Goal: Information Seeking & Learning: Learn about a topic

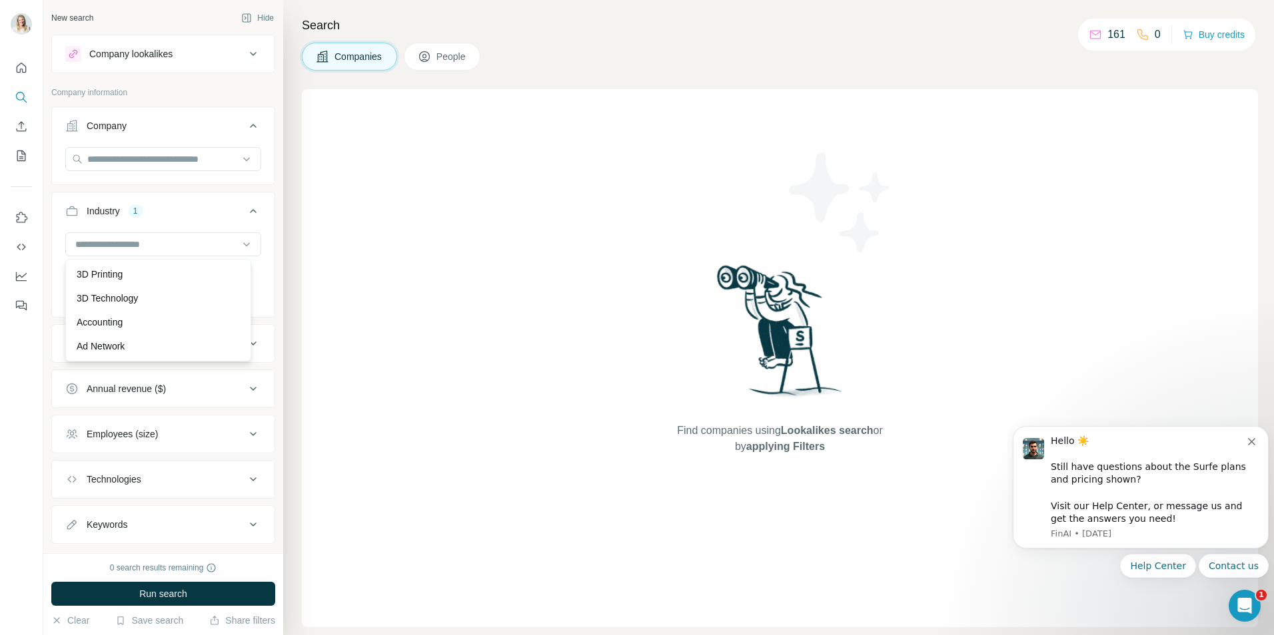
scroll to position [2225, 0]
click at [1242, 605] on icon "Open Intercom Messenger" at bounding box center [1245, 606] width 22 height 22
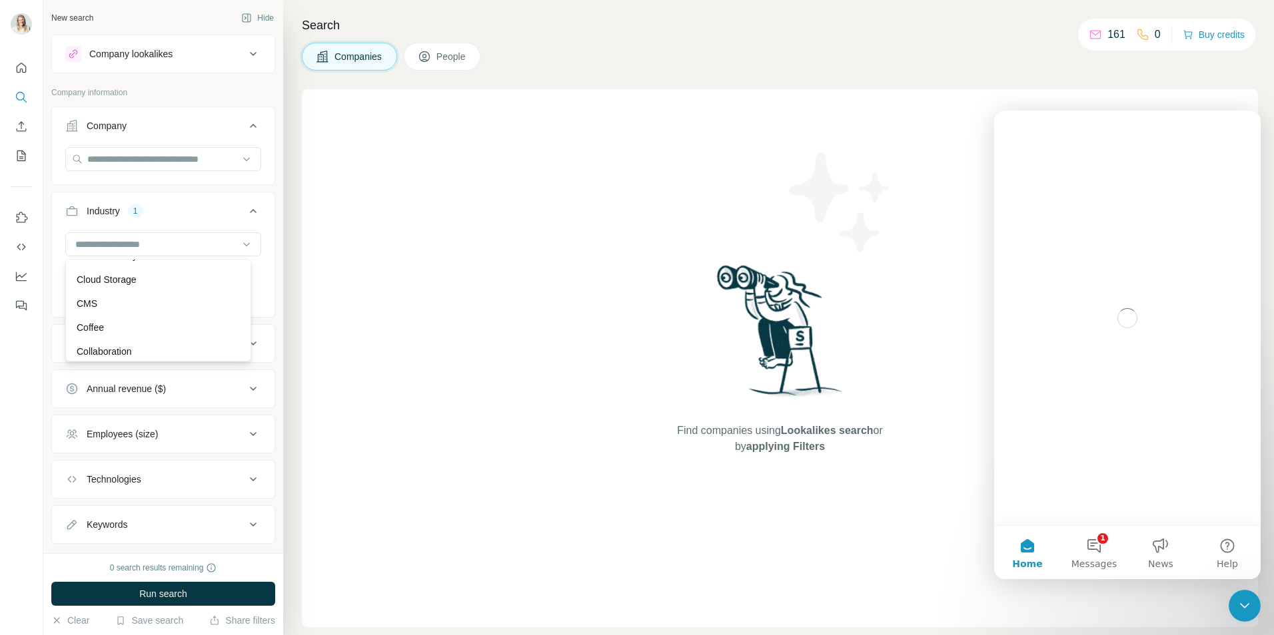
scroll to position [0, 0]
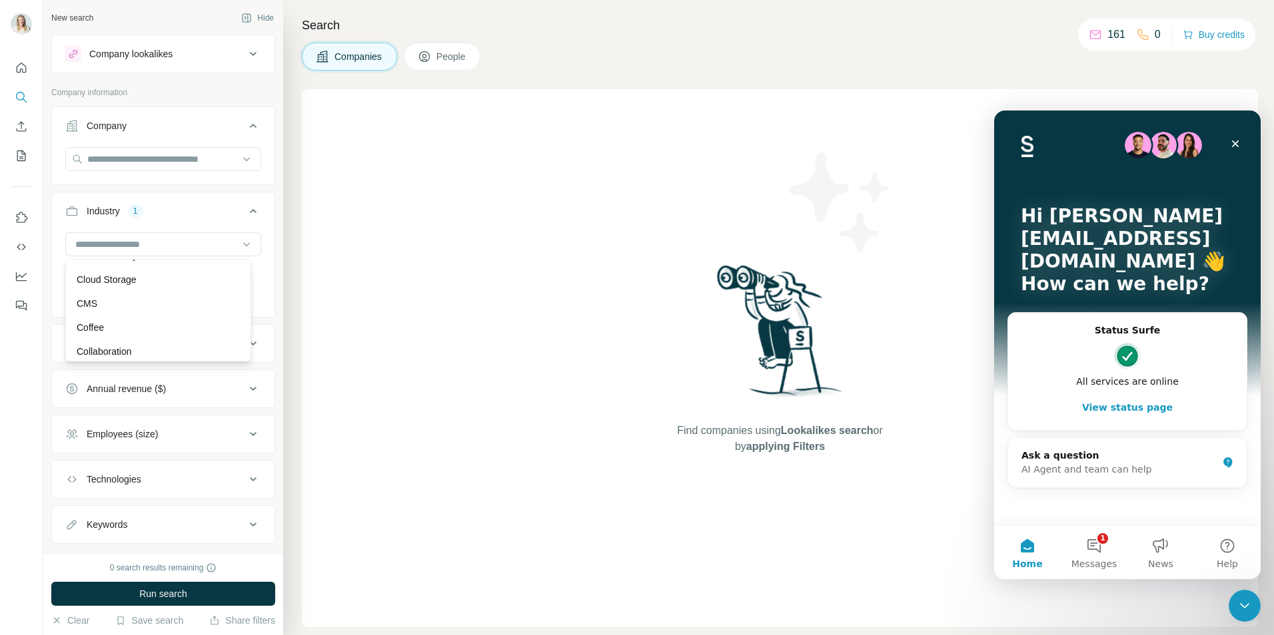
click at [1086, 556] on button "1 Messages" at bounding box center [1093, 552] width 67 height 53
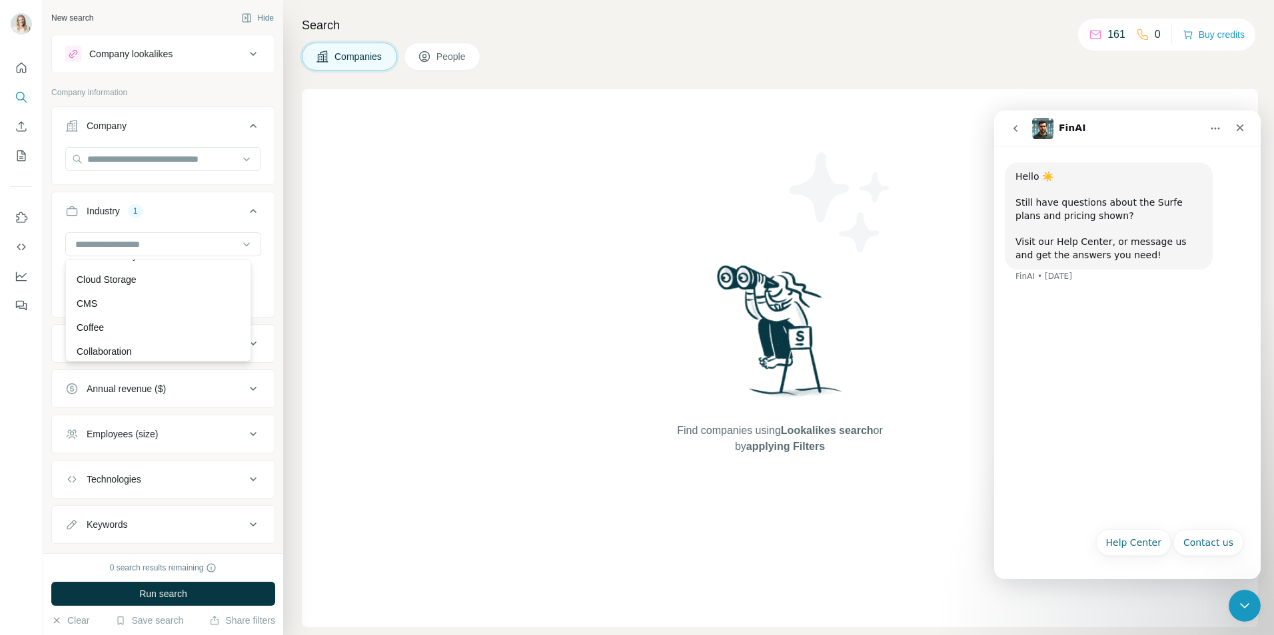
click at [1080, 312] on div "Hello ☀️ ​ Still have questions about the Surfe plans and pricing shown? ​ Visi…" at bounding box center [1127, 334] width 266 height 374
click at [1080, 285] on div "Hello ☀️ ​ Still have questions about the Surfe plans and pricing shown? ​ Visi…" at bounding box center [1126, 231] width 245 height 137
click at [1019, 124] on icon "go back" at bounding box center [1015, 128] width 11 height 11
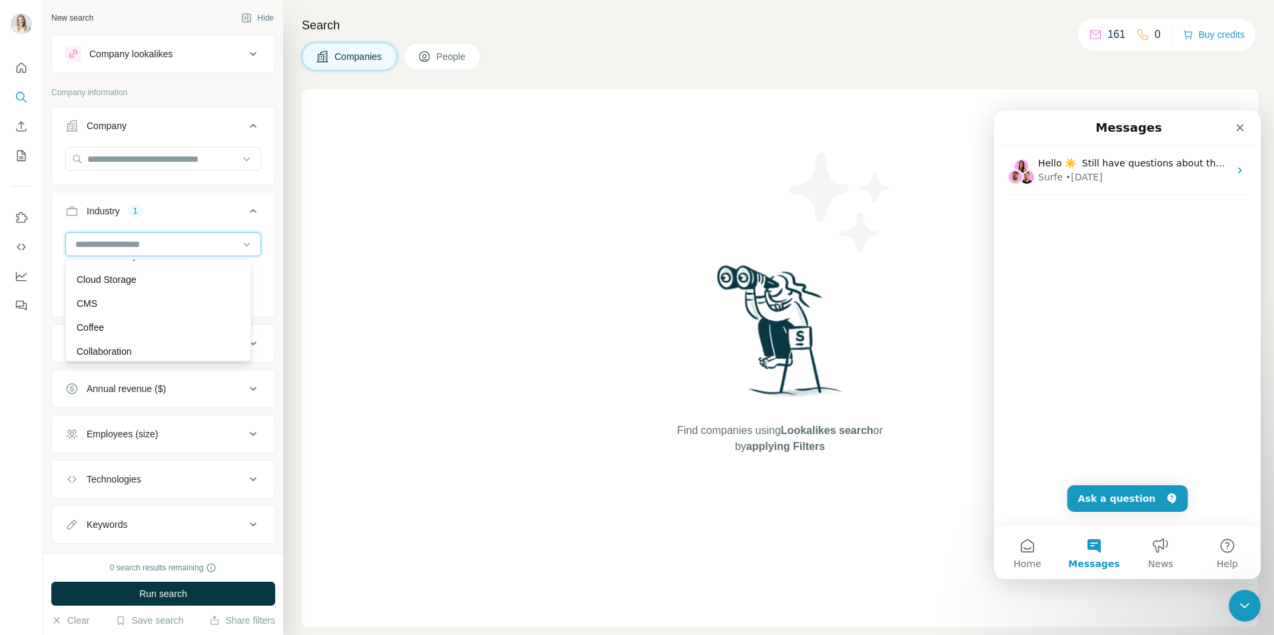
click at [181, 246] on input at bounding box center [156, 244] width 165 height 15
type input "****"
click at [127, 318] on p "Transportation" at bounding box center [107, 322] width 60 height 13
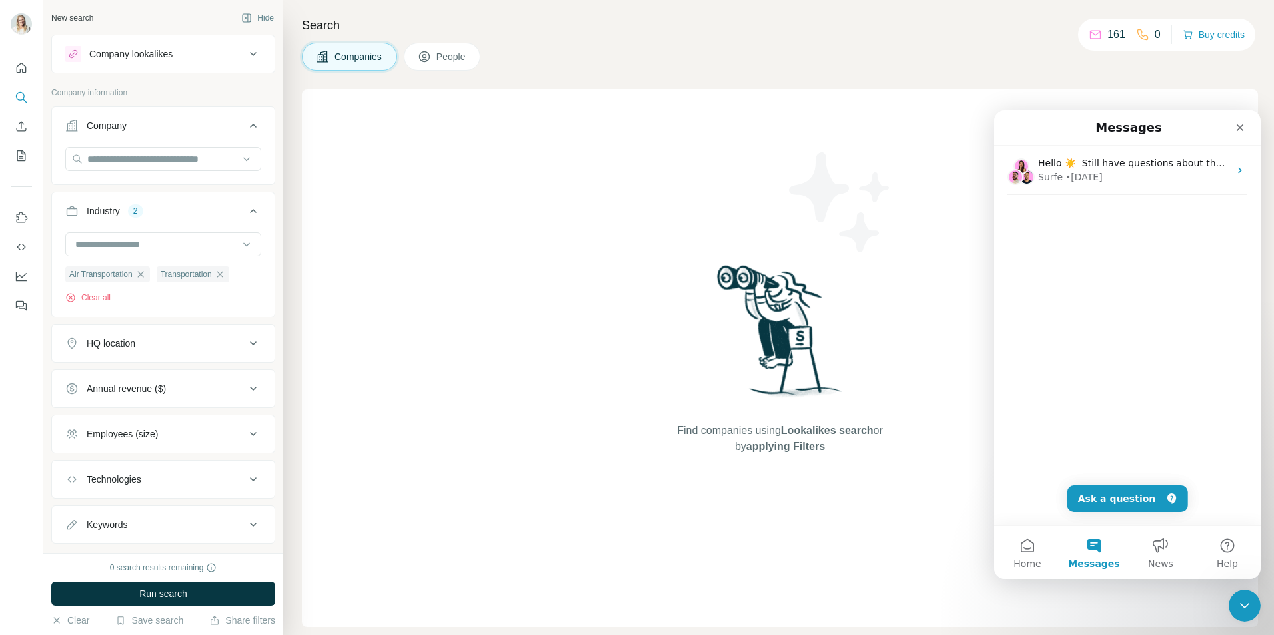
click at [143, 244] on input at bounding box center [156, 244] width 165 height 15
click at [144, 243] on input at bounding box center [156, 244] width 165 height 15
click at [121, 253] on div "Logistics" at bounding box center [158, 246] width 163 height 13
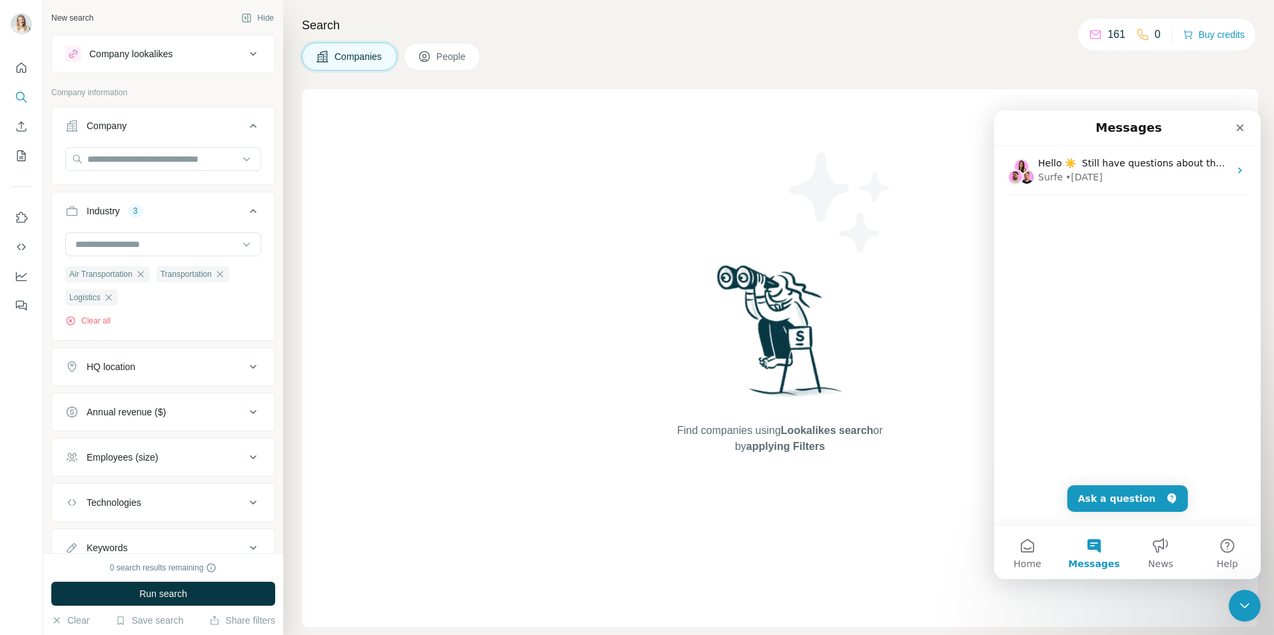
click at [250, 368] on icon at bounding box center [253, 367] width 7 height 4
click at [204, 398] on input "text" at bounding box center [163, 400] width 196 height 24
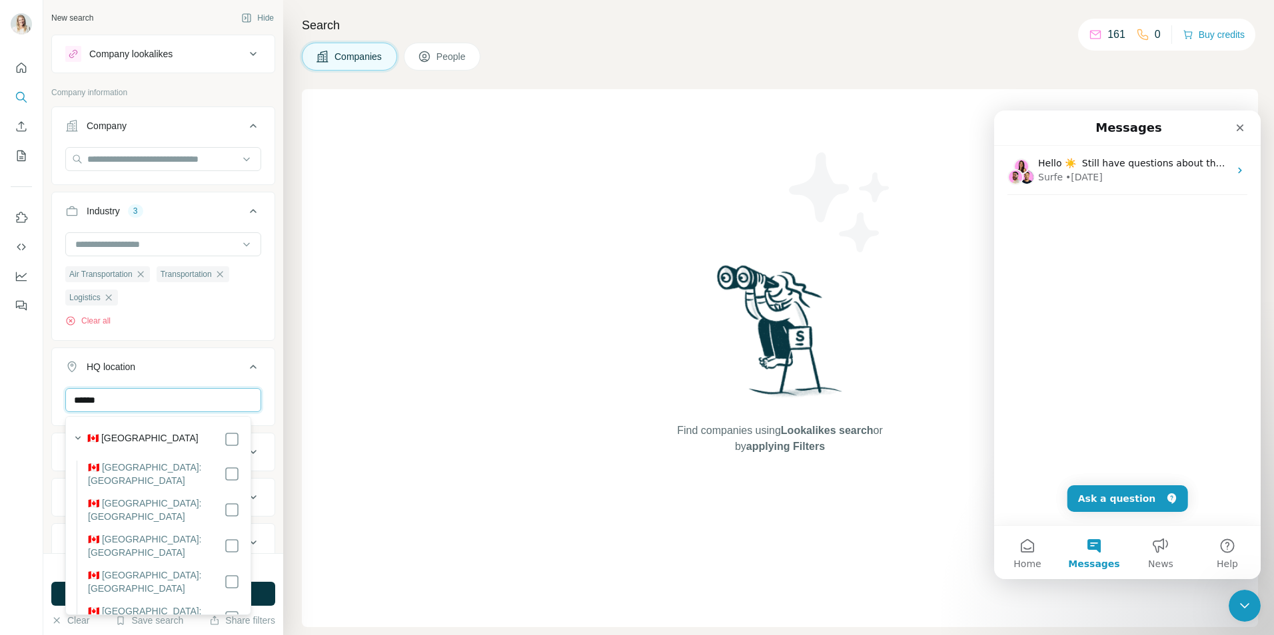
type input "******"
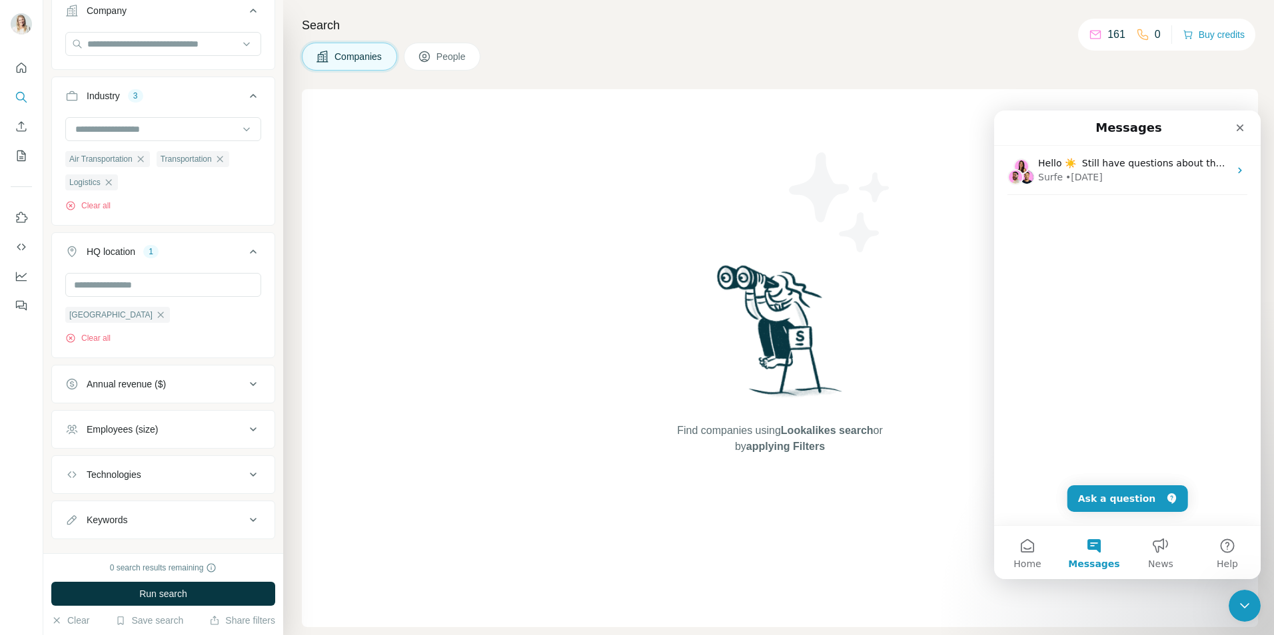
scroll to position [141, 0]
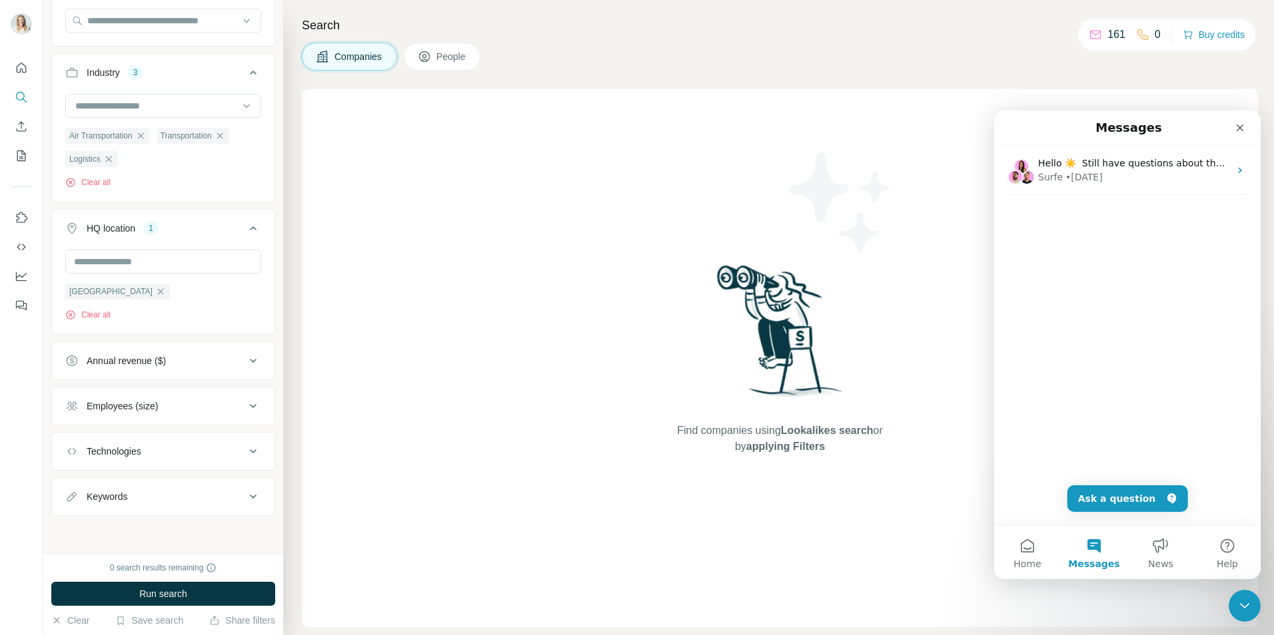
click at [245, 495] on icon at bounding box center [253, 497] width 16 height 16
click at [173, 540] on input "text" at bounding box center [149, 528] width 169 height 24
type input "*******"
type input "**********"
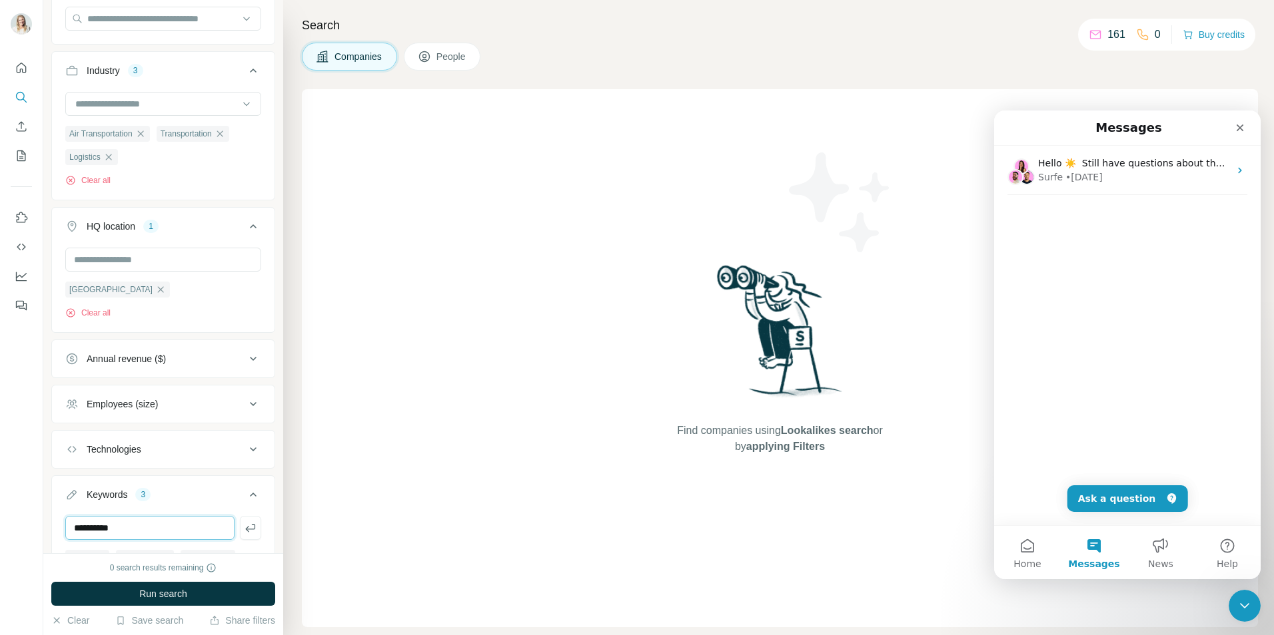
type input "**********"
click at [223, 589] on button "Run search" at bounding box center [163, 594] width 224 height 24
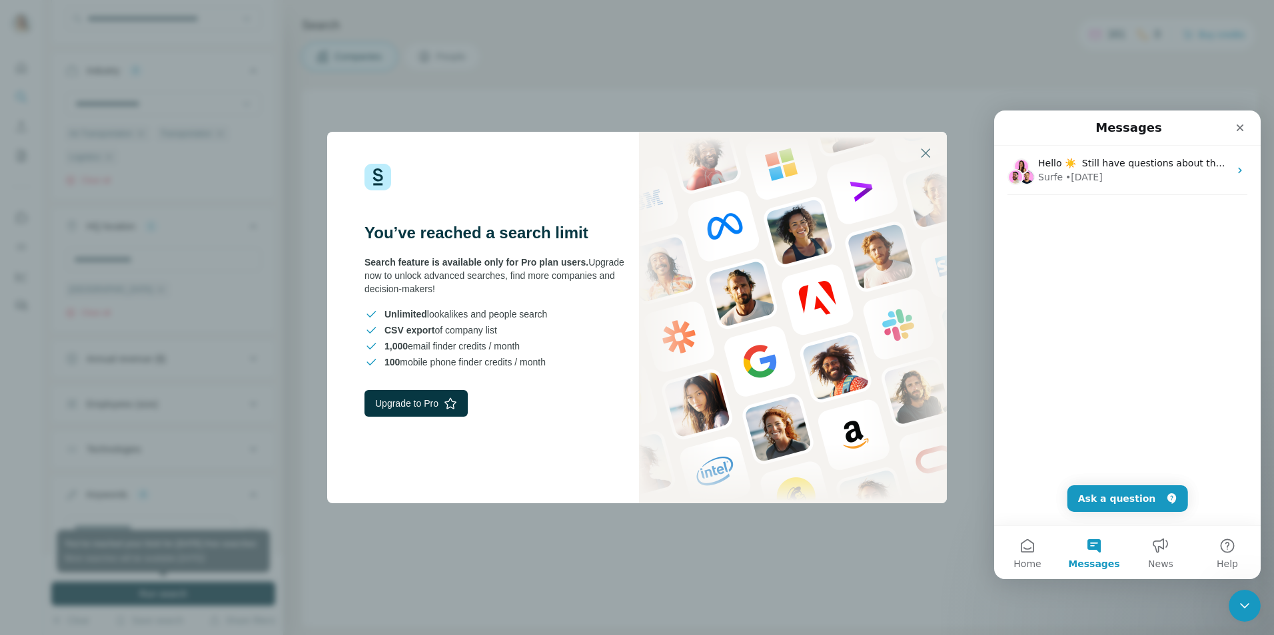
click at [438, 401] on button "Upgrade to Pro" at bounding box center [415, 403] width 103 height 27
click at [1082, 175] on div "• 11w ago" at bounding box center [1083, 178] width 37 height 14
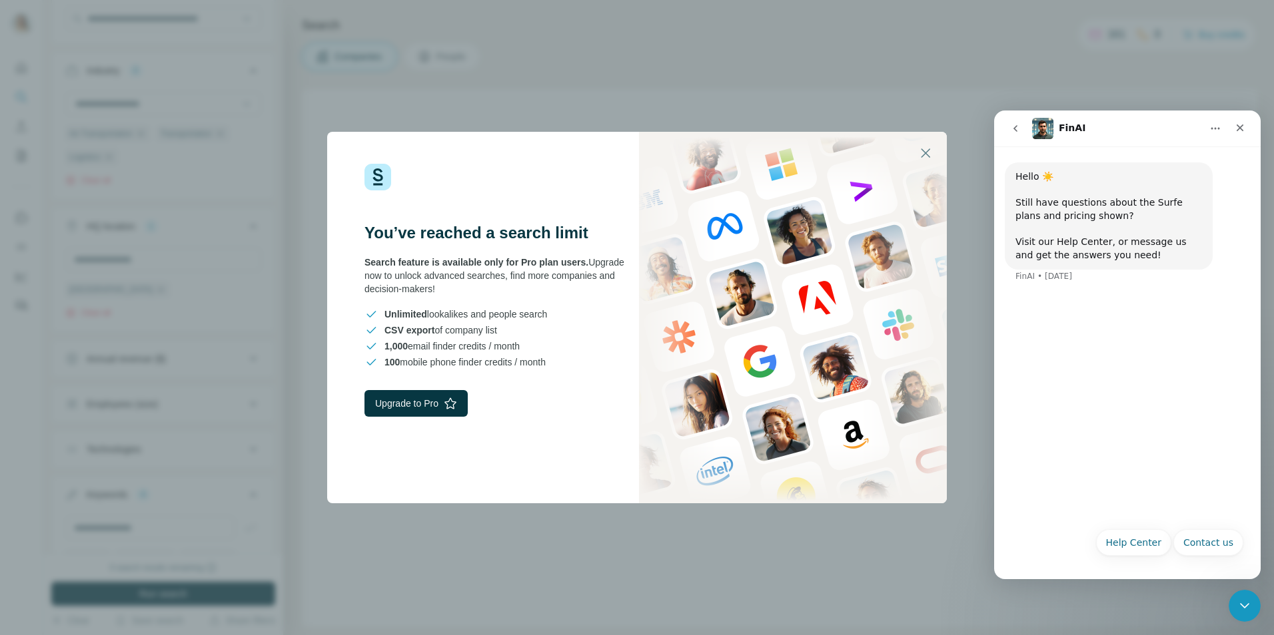
click at [405, 402] on button "Upgrade to Pro" at bounding box center [415, 403] width 103 height 27
click at [922, 156] on icon "button" at bounding box center [925, 153] width 16 height 16
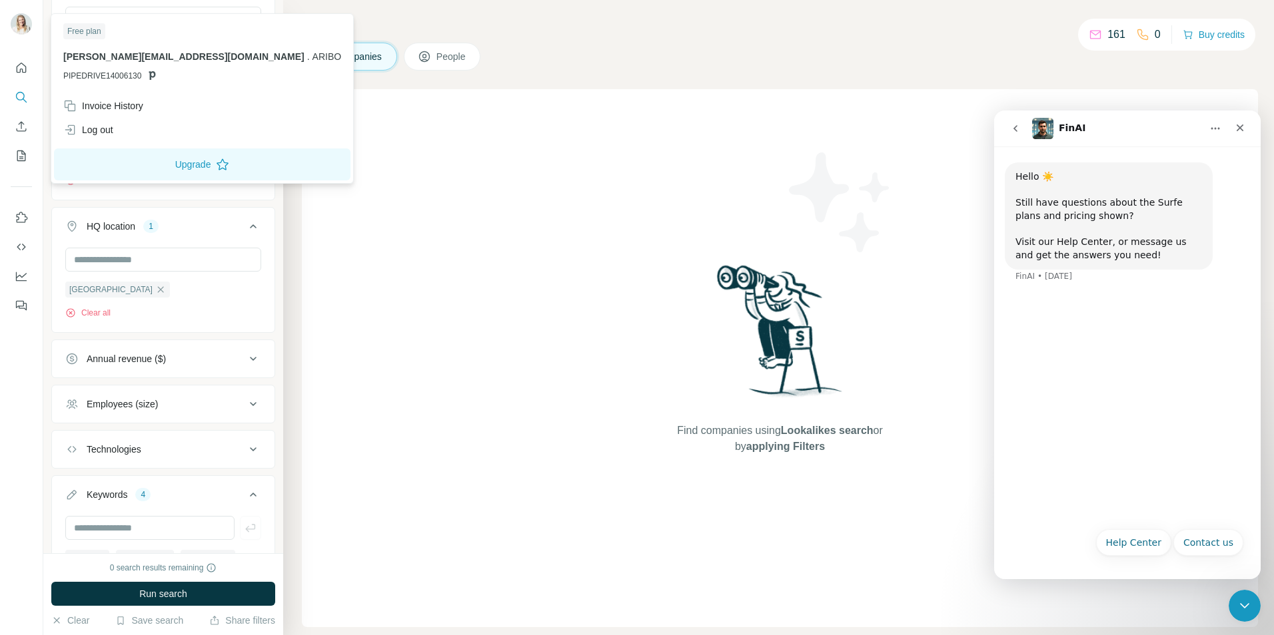
click at [137, 163] on button "Upgrade" at bounding box center [202, 165] width 296 height 32
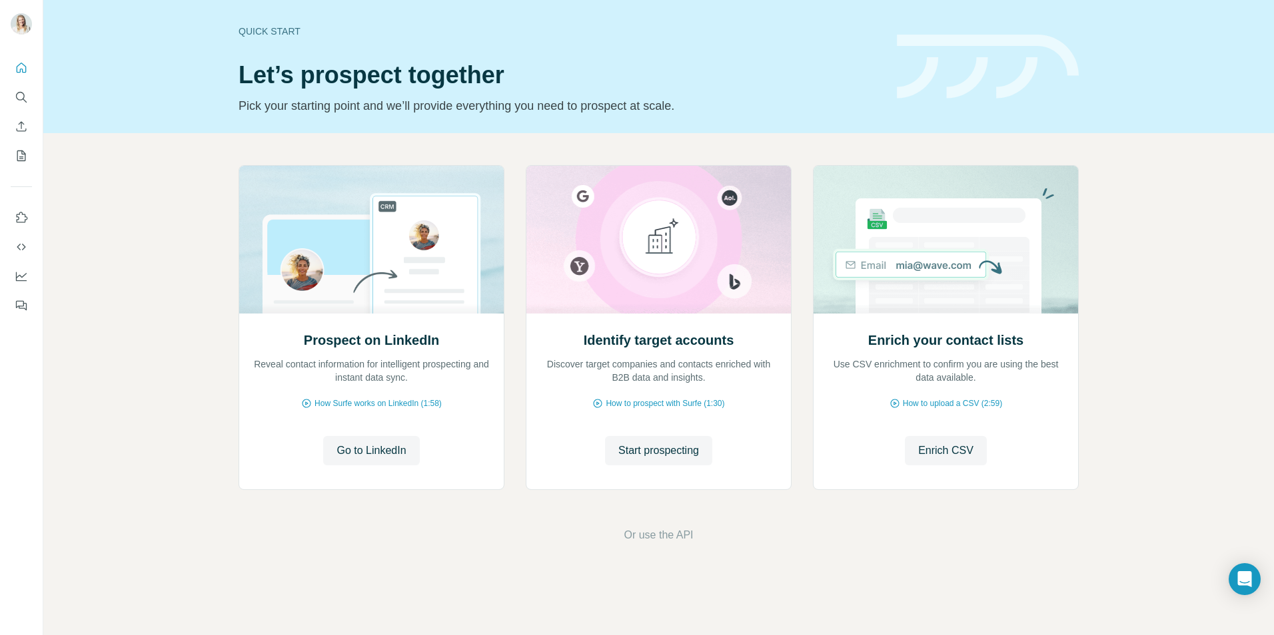
click at [665, 455] on span "Start prospecting" at bounding box center [658, 451] width 81 height 16
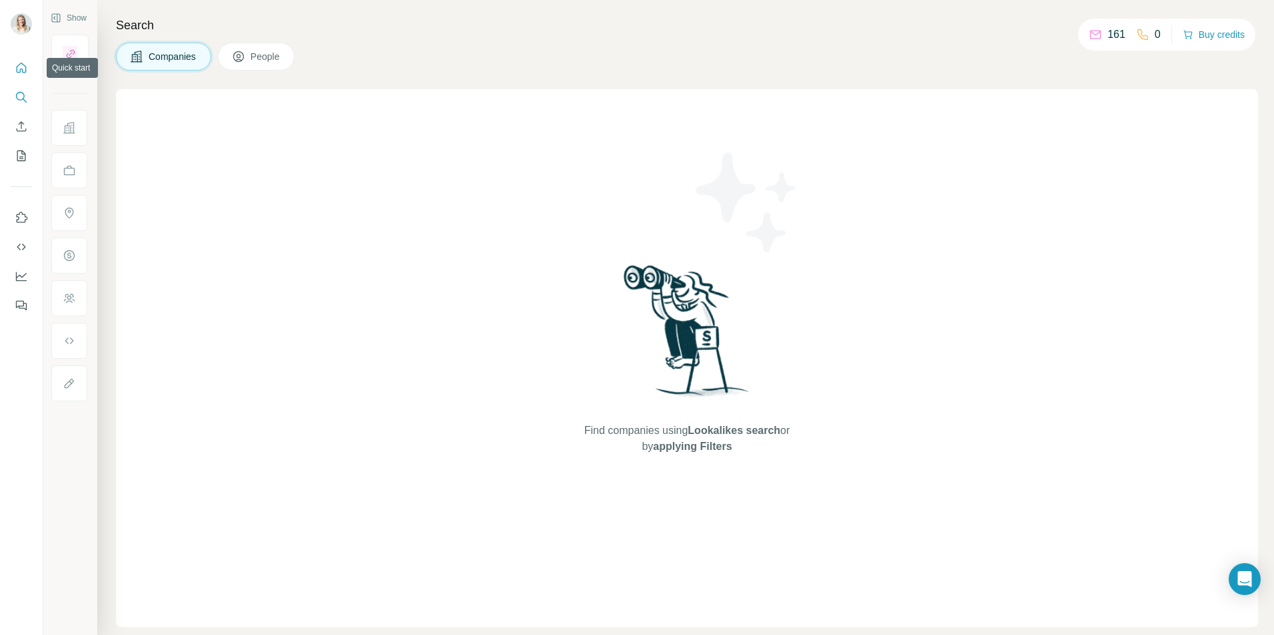
click at [23, 63] on icon "Quick start" at bounding box center [21, 67] width 13 height 13
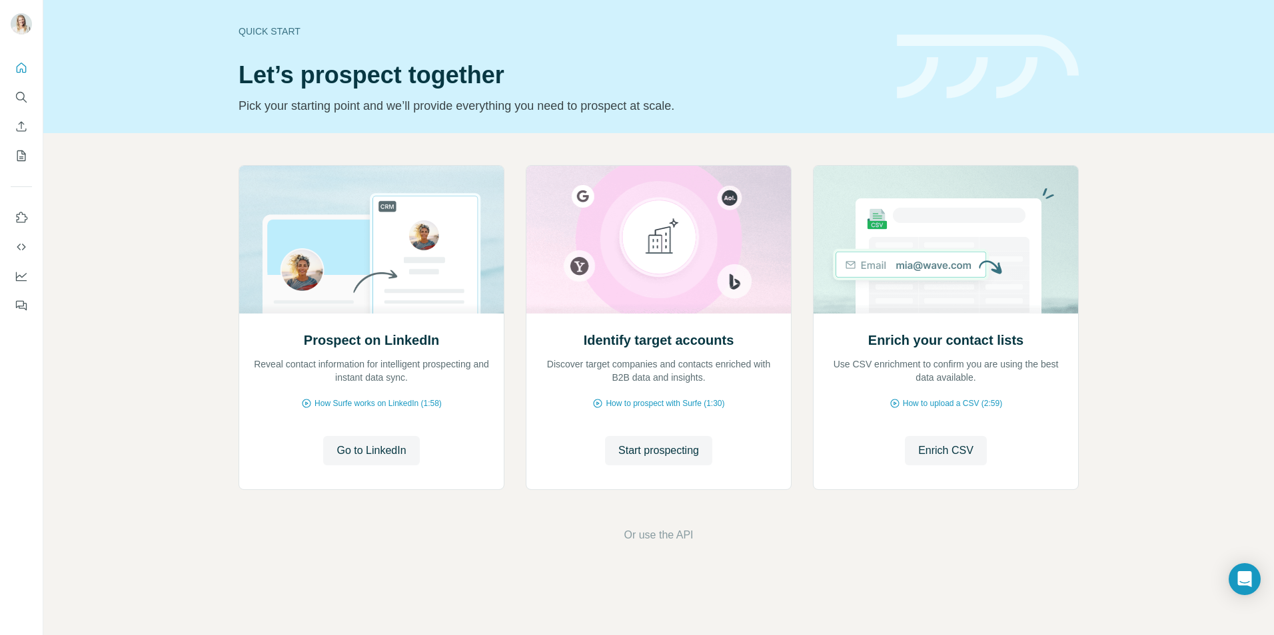
click at [1244, 575] on icon "Open Intercom Messenger" at bounding box center [1245, 579] width 14 height 16
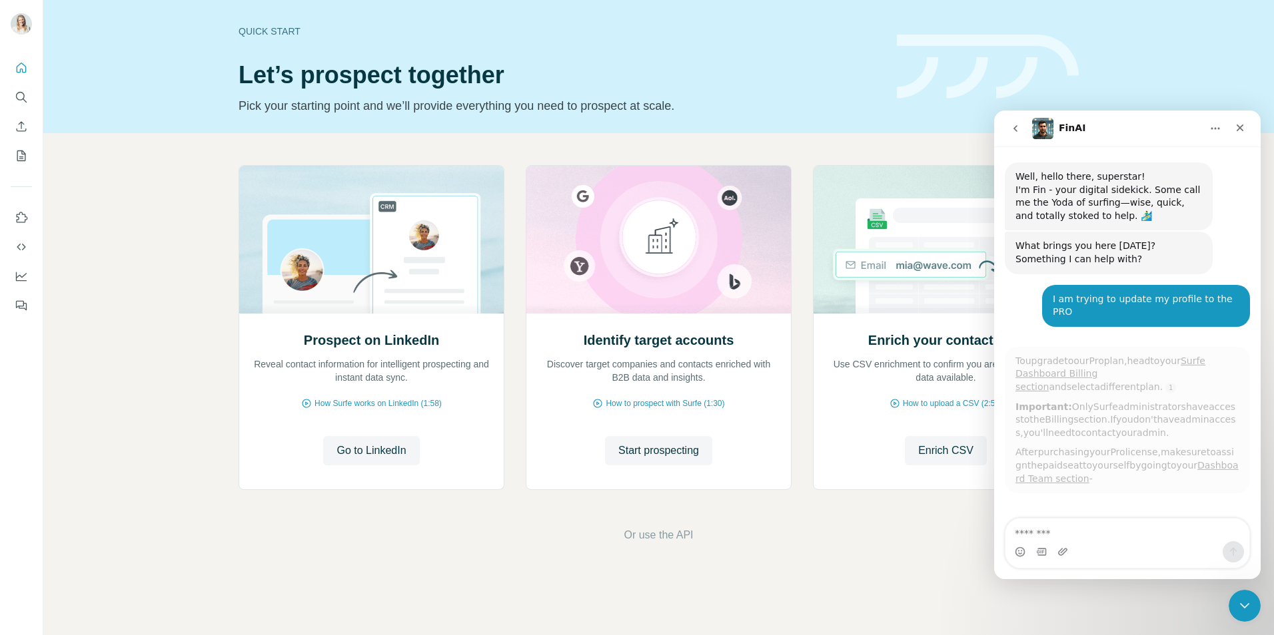
scroll to position [2, 0]
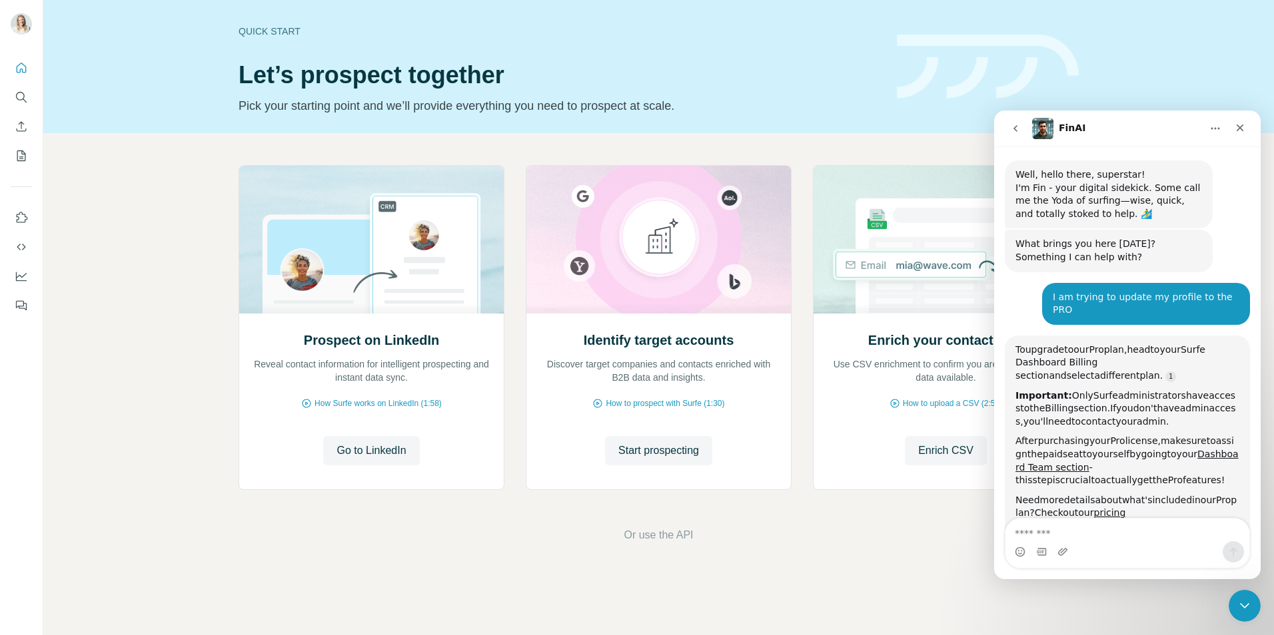
click at [1100, 351] on link "Surfe Dashboard Billing section" at bounding box center [1110, 362] width 190 height 37
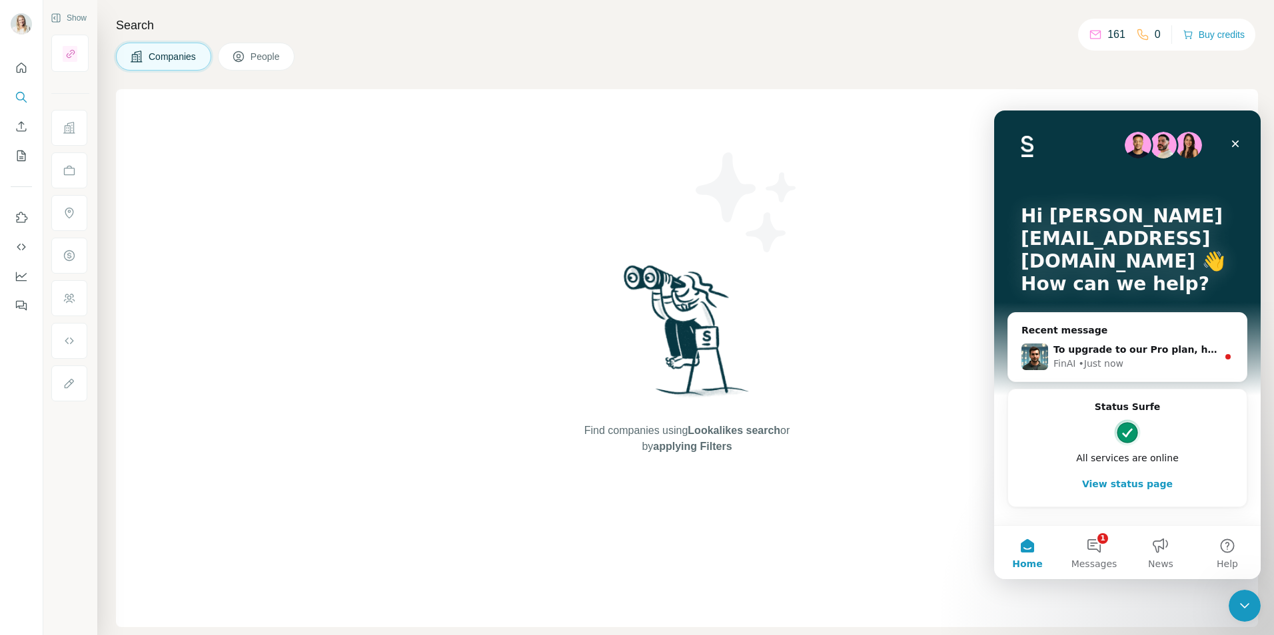
click at [1123, 361] on div "FinAI • Just now" at bounding box center [1135, 364] width 164 height 14
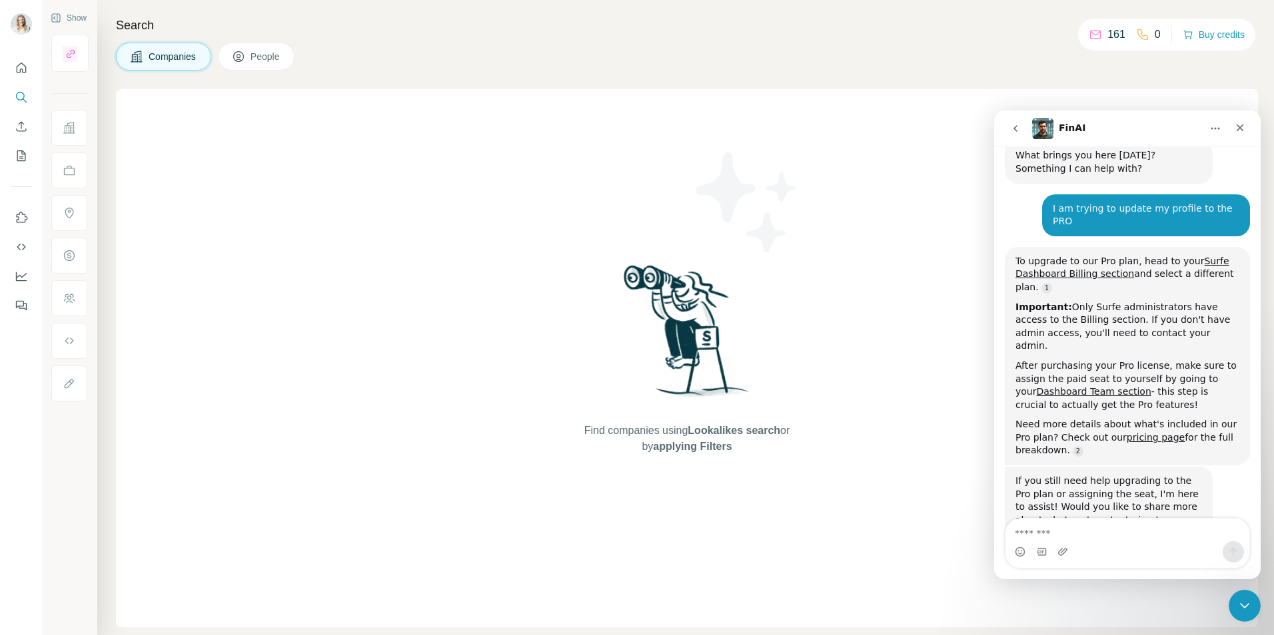
scroll to position [104, 0]
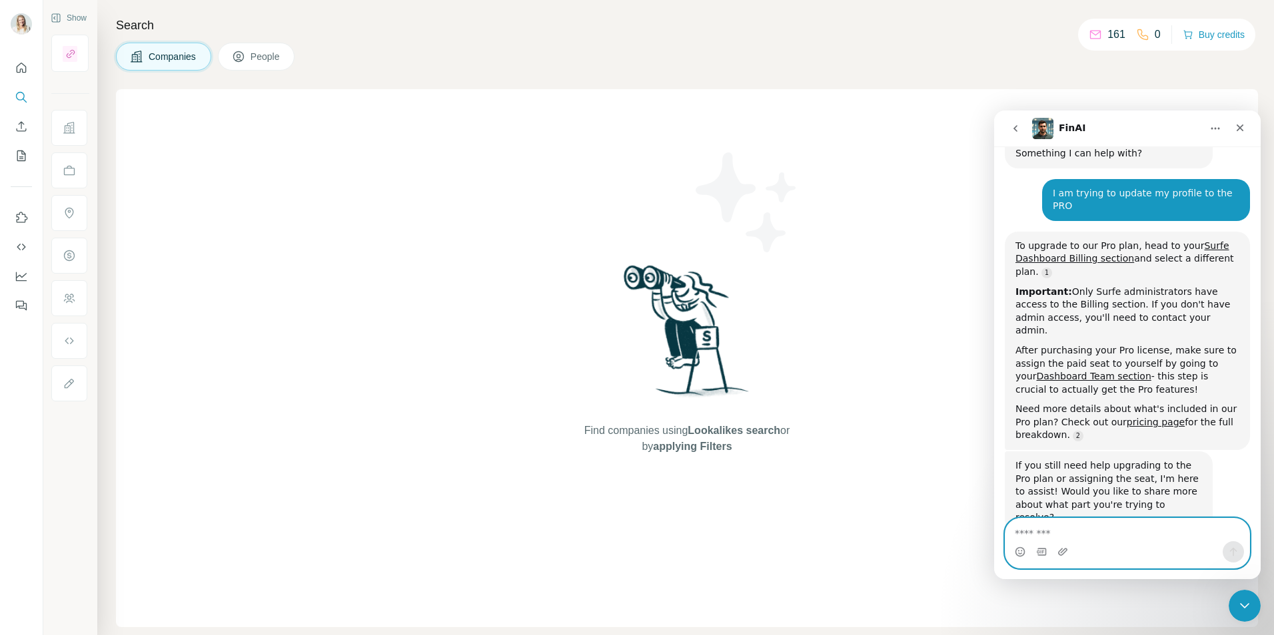
click at [1115, 533] on textarea "Message…" at bounding box center [1127, 530] width 244 height 23
type textarea "**********"
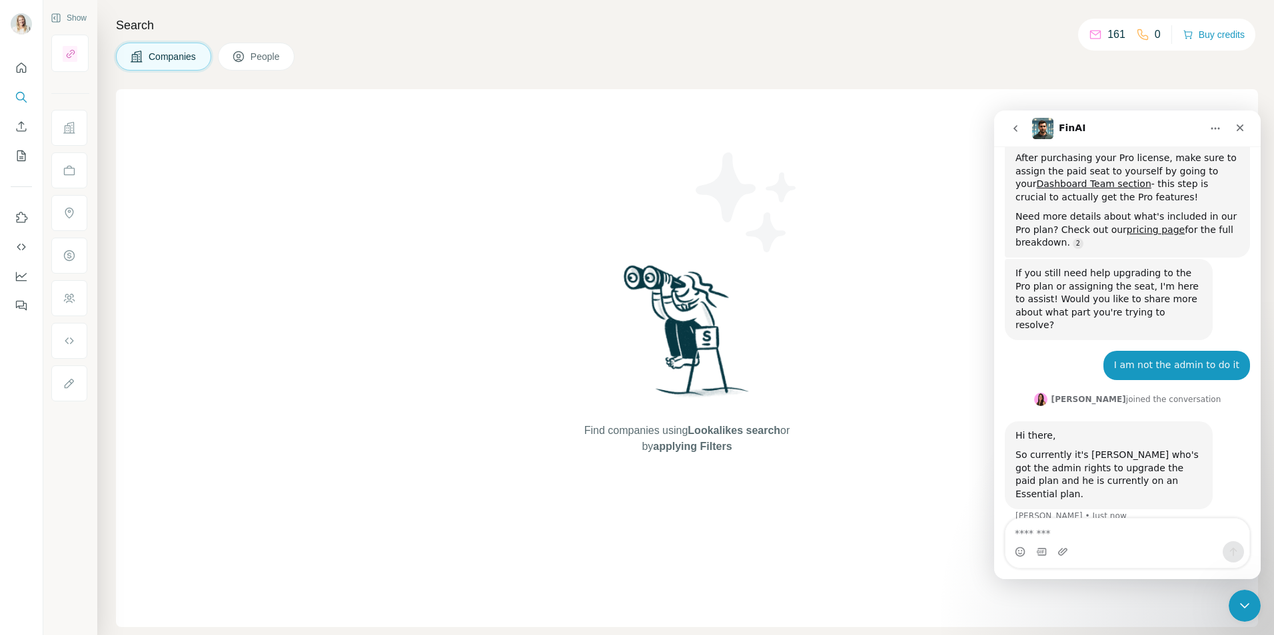
scroll to position [303, 0]
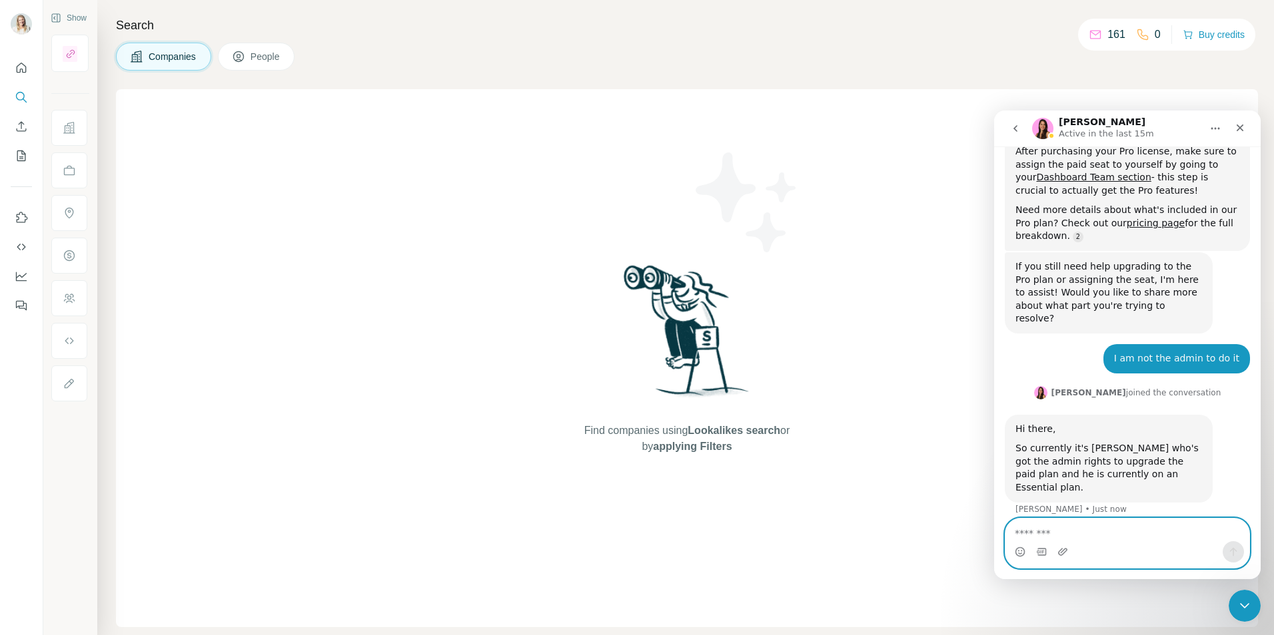
click at [1042, 538] on textarea "Message…" at bounding box center [1127, 530] width 244 height 23
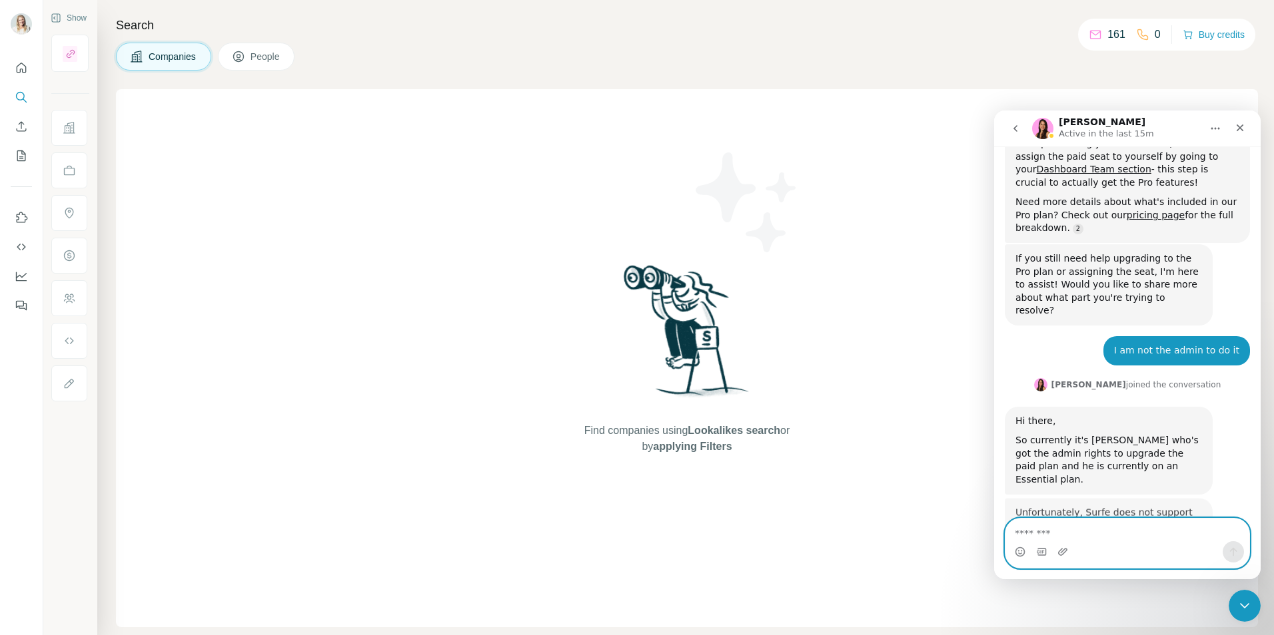
type textarea "*"
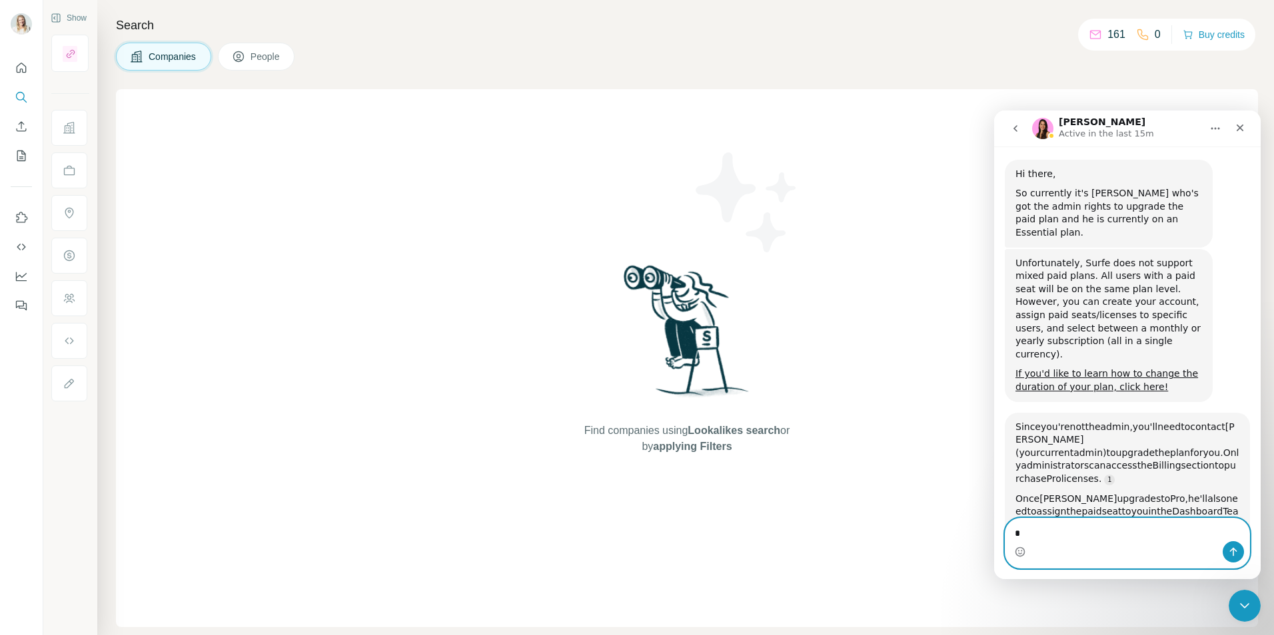
scroll to position [571, 0]
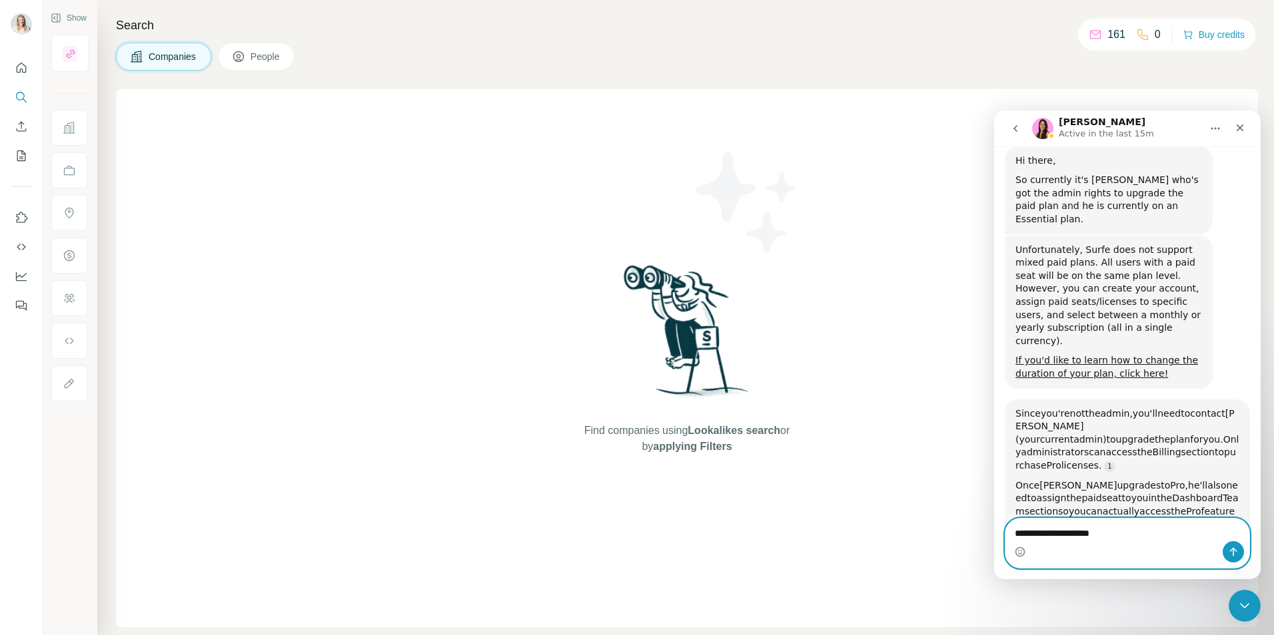
type textarea "**********"
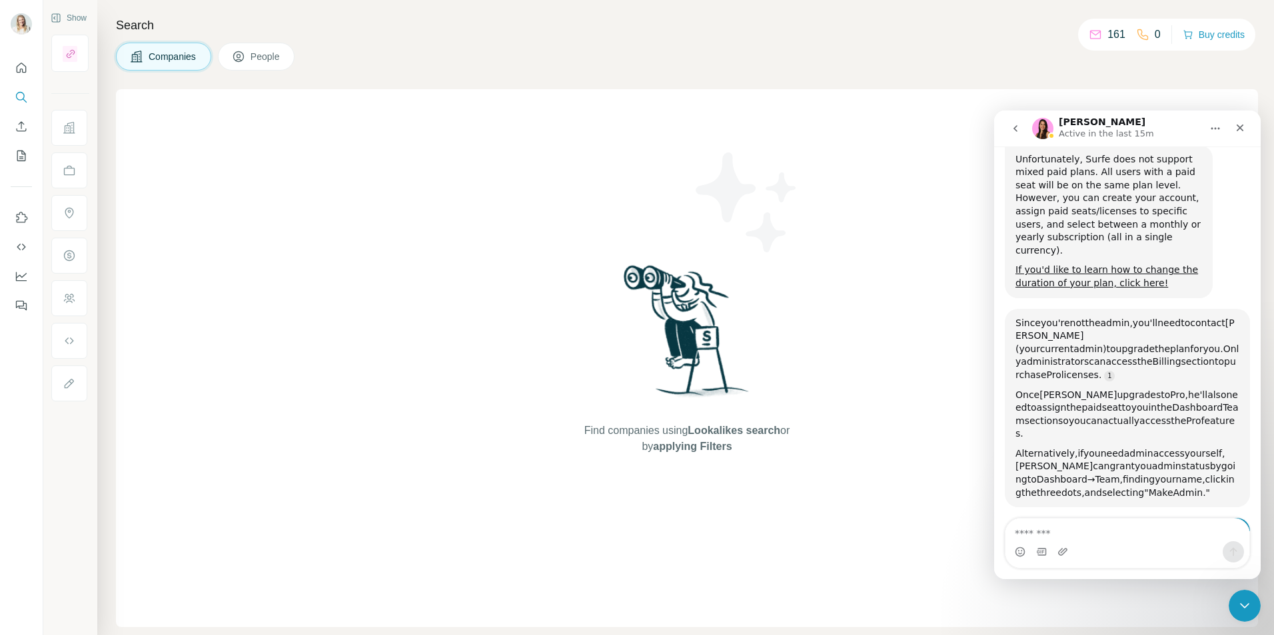
scroll to position [664, 0]
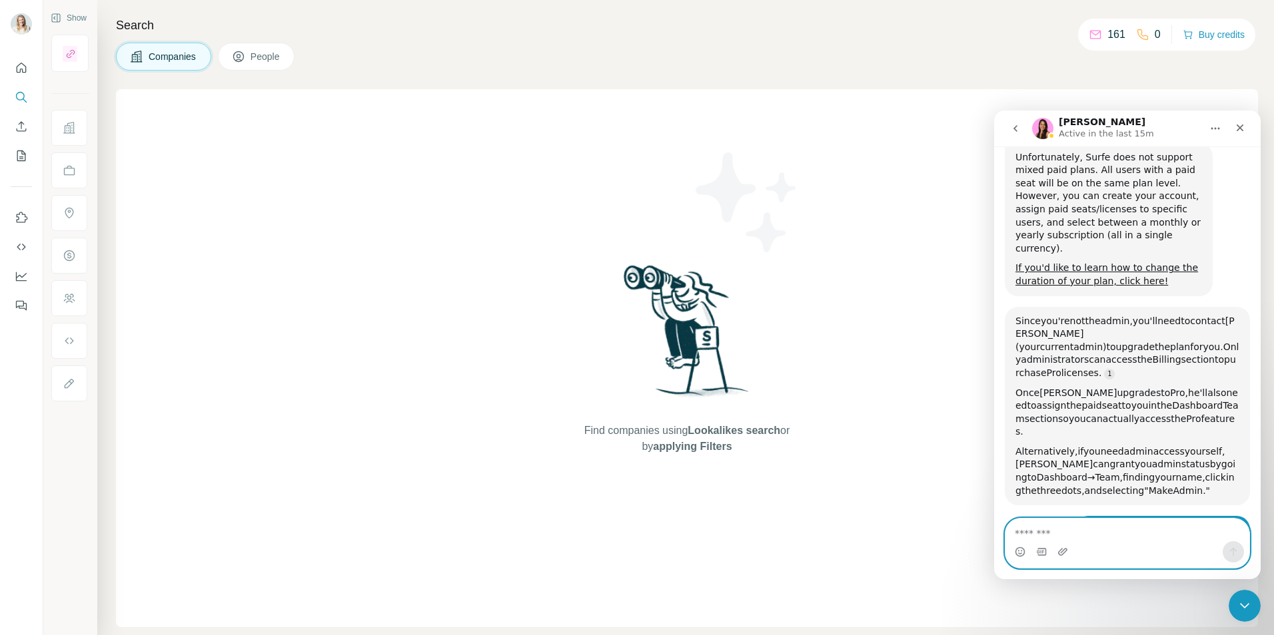
click at [1041, 527] on textarea "Message…" at bounding box center [1127, 530] width 244 height 23
type textarea "**********"
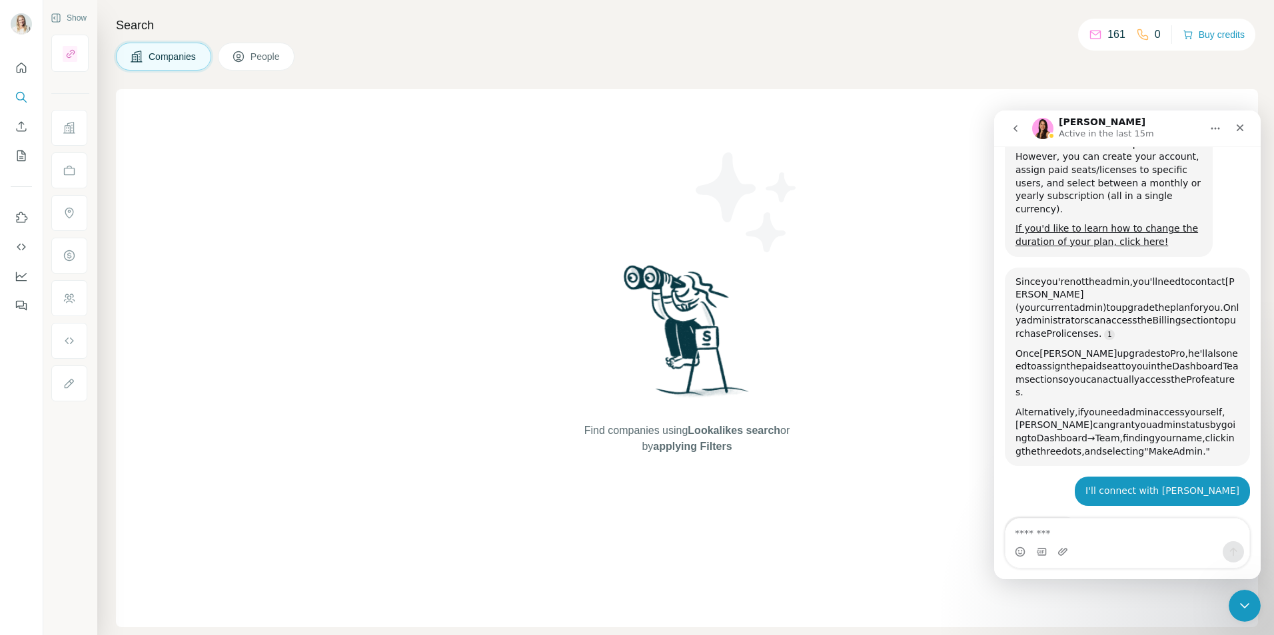
click at [1244, 125] on icon "Close" at bounding box center [1239, 128] width 11 height 11
